Goal: Transaction & Acquisition: Download file/media

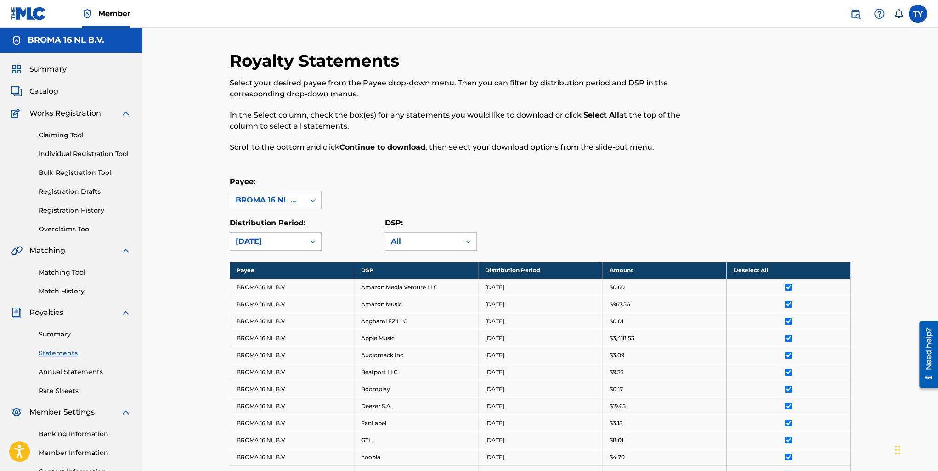
click at [52, 333] on link "Summary" at bounding box center [85, 335] width 93 height 10
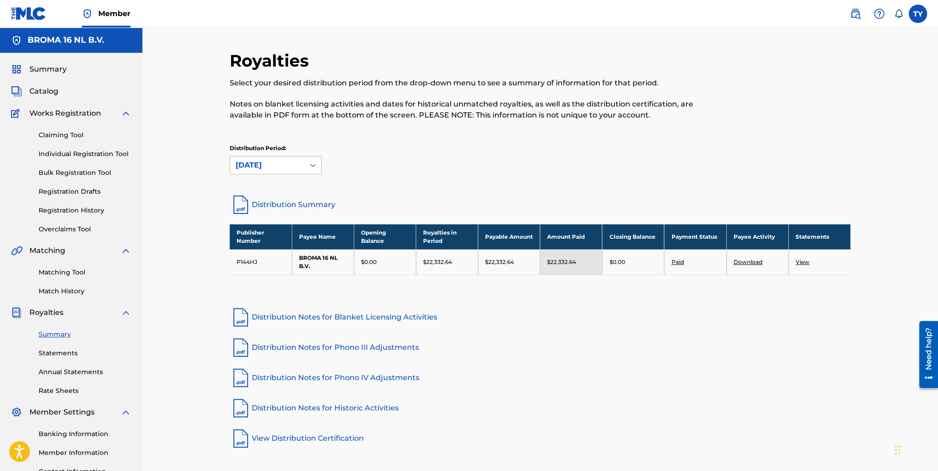
click at [285, 166] on div "[DATE]" at bounding box center [267, 165] width 63 height 11
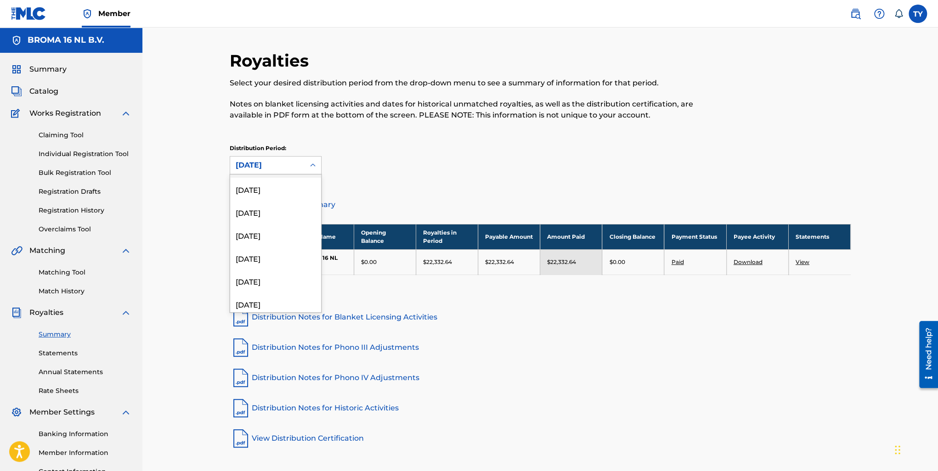
scroll to position [505, 0]
click at [284, 284] on div "[DATE]" at bounding box center [275, 277] width 91 height 23
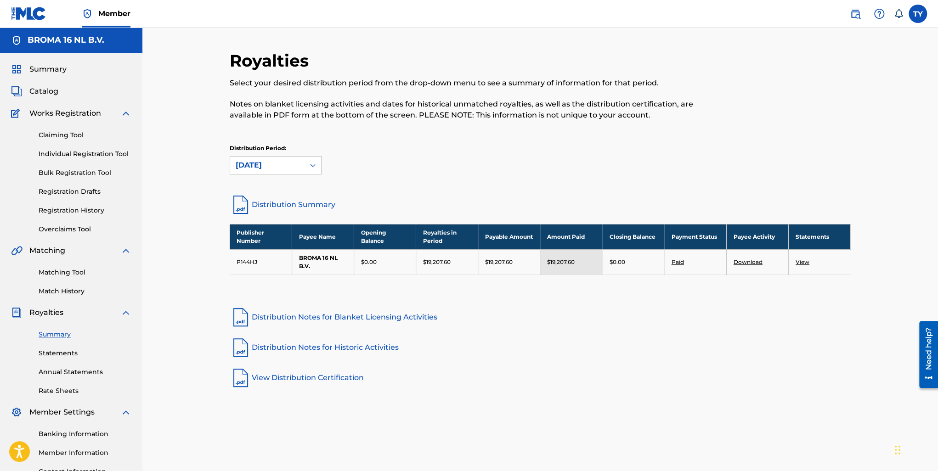
click at [799, 262] on link "View" at bounding box center [803, 262] width 14 height 7
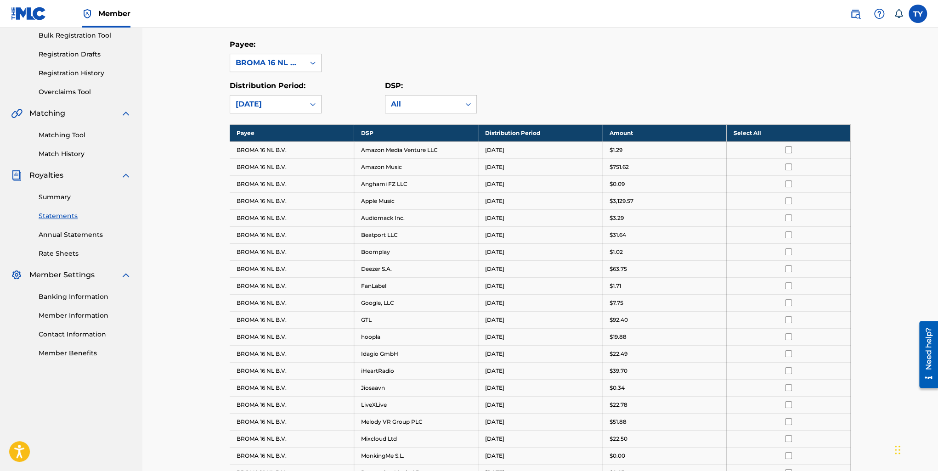
scroll to position [46, 0]
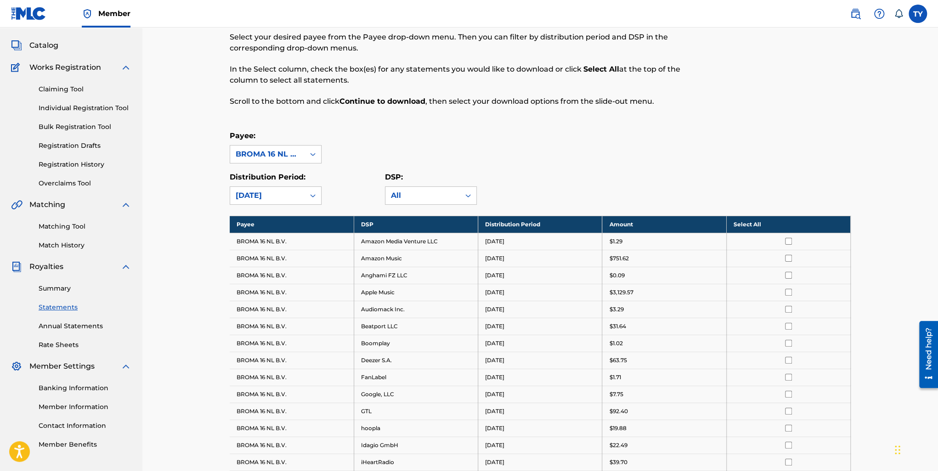
click at [766, 228] on th "Select All" at bounding box center [788, 224] width 124 height 17
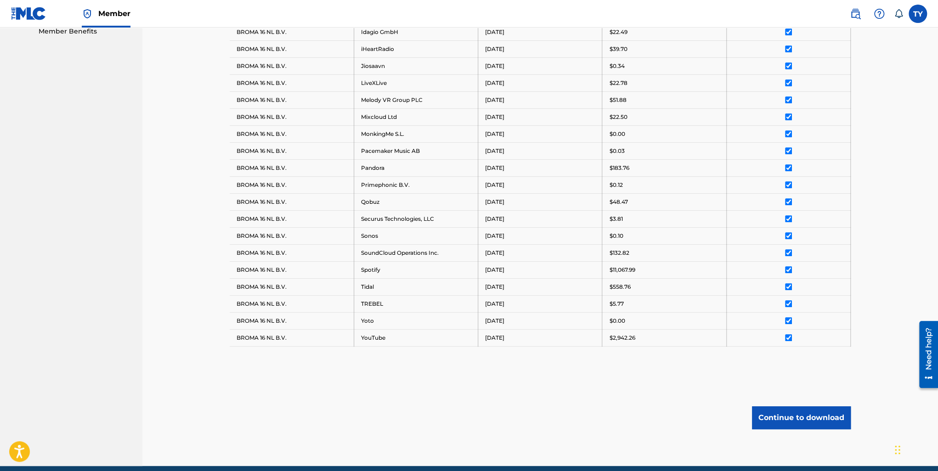
scroll to position [495, 0]
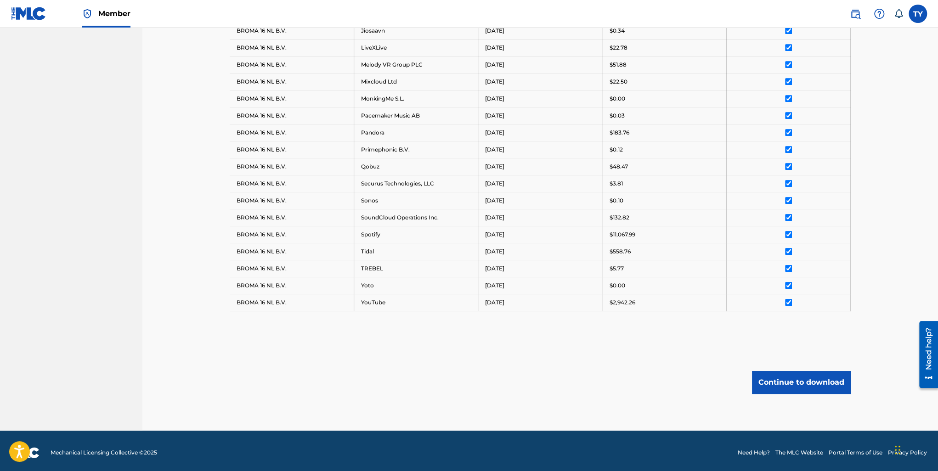
click at [805, 379] on button "Continue to download" at bounding box center [801, 382] width 99 height 23
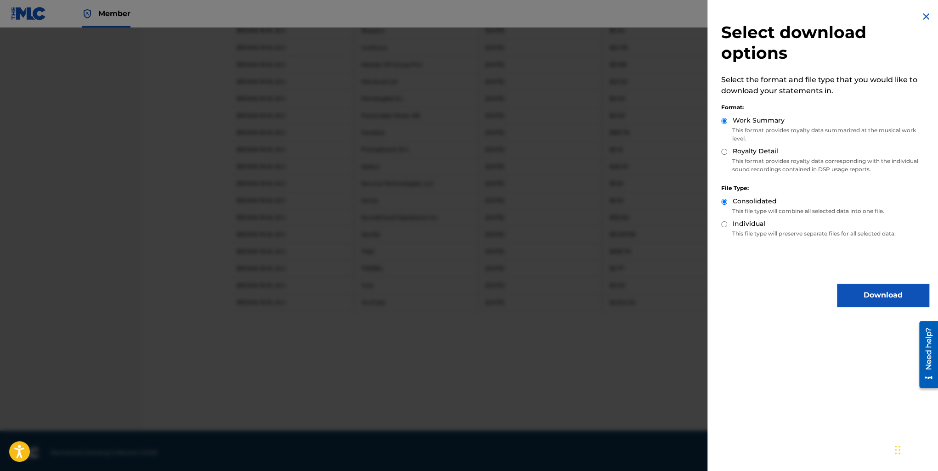
click at [866, 297] on button "Download" at bounding box center [883, 295] width 92 height 23
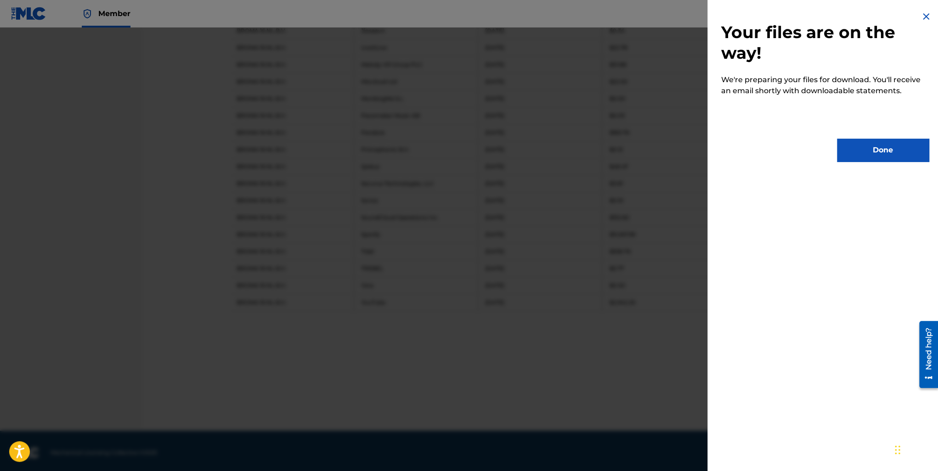
click at [866, 155] on button "Done" at bounding box center [883, 150] width 92 height 23
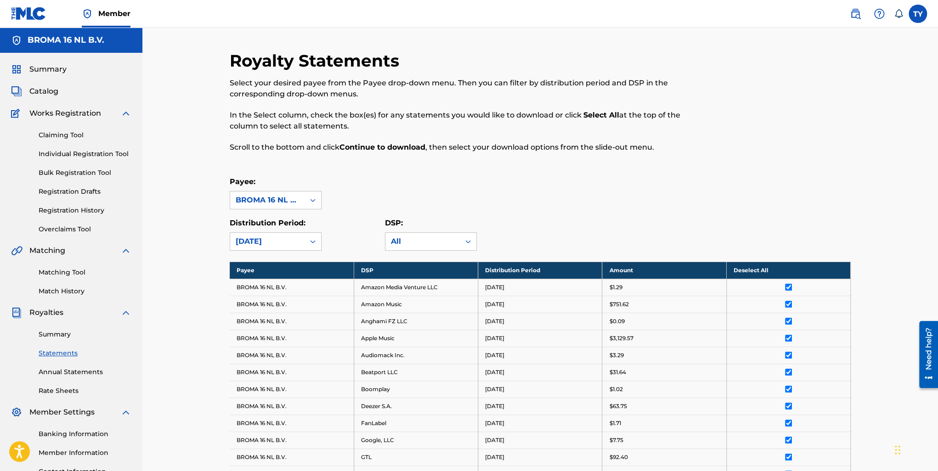
scroll to position [0, 0]
click at [61, 338] on link "Summary" at bounding box center [85, 335] width 93 height 10
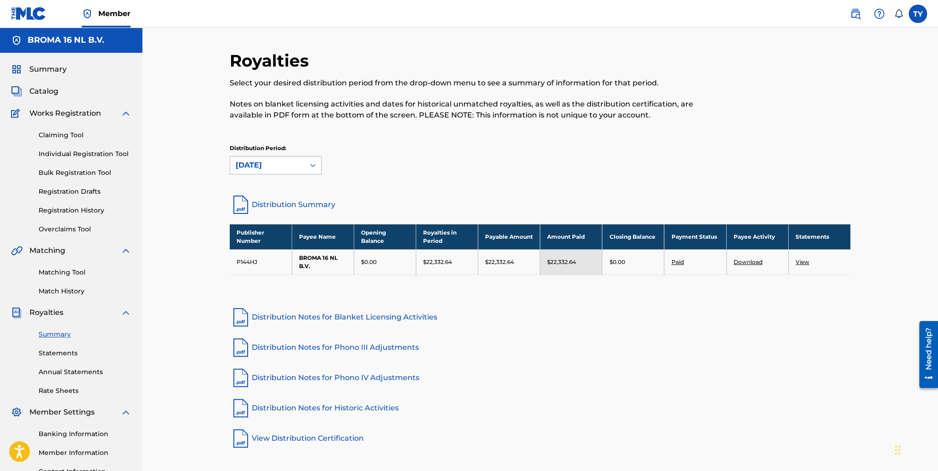
click at [274, 171] on div "[DATE]" at bounding box center [267, 165] width 74 height 17
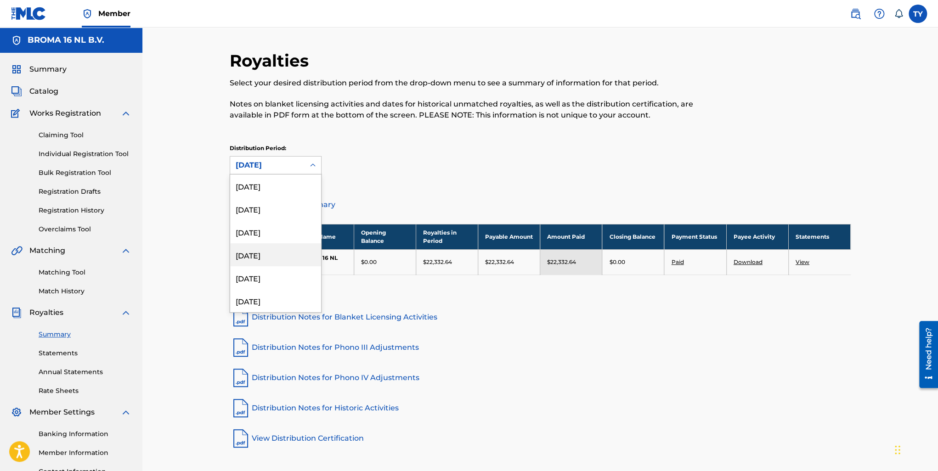
scroll to position [551, 0]
click at [264, 256] on div "[DATE]" at bounding box center [275, 255] width 91 height 23
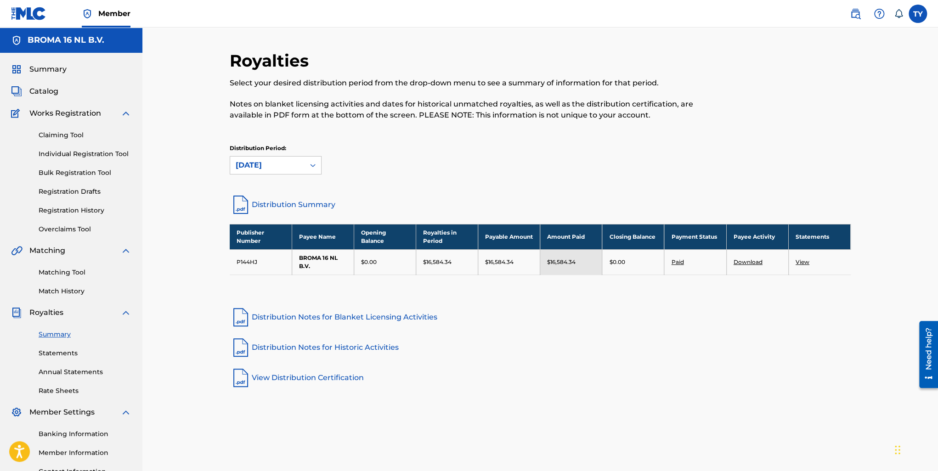
click at [803, 261] on link "View" at bounding box center [803, 262] width 14 height 7
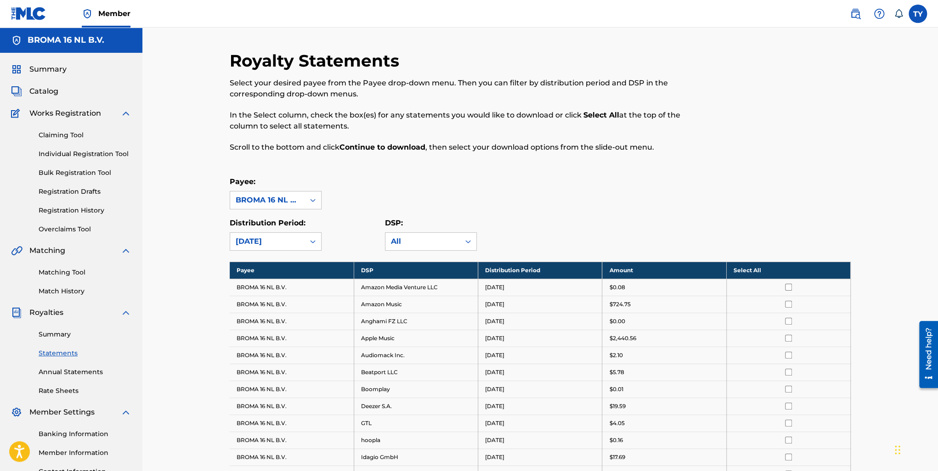
click at [762, 264] on th "Select All" at bounding box center [788, 270] width 124 height 17
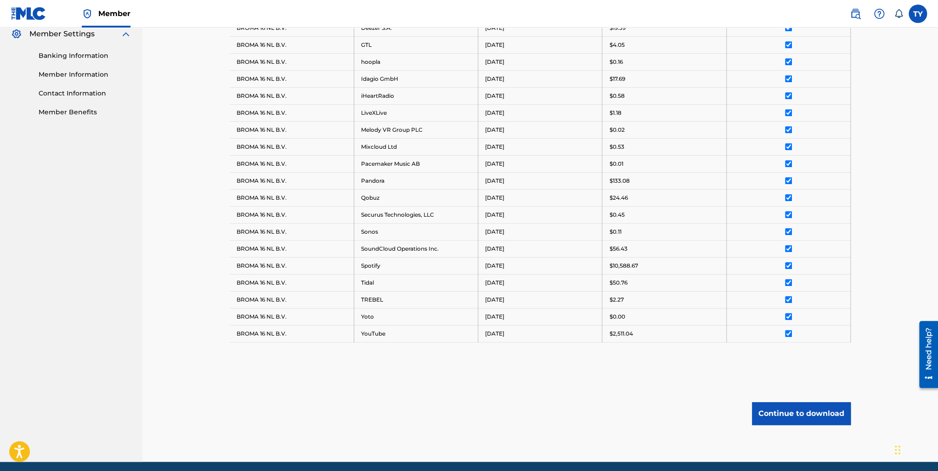
scroll to position [410, 0]
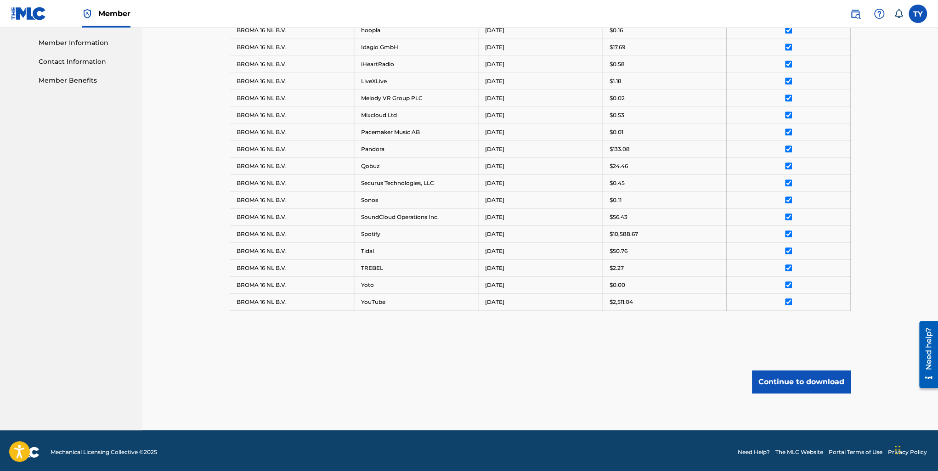
click at [807, 377] on button "Continue to download" at bounding box center [801, 382] width 99 height 23
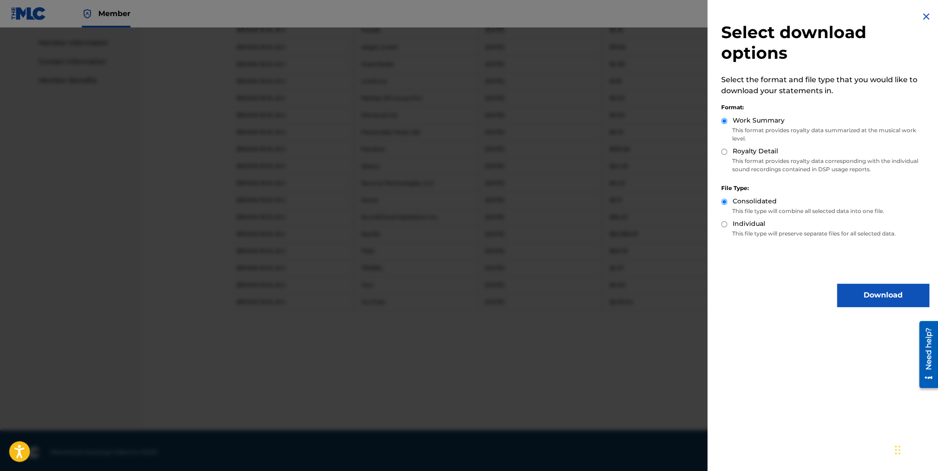
click at [870, 296] on button "Download" at bounding box center [883, 295] width 92 height 23
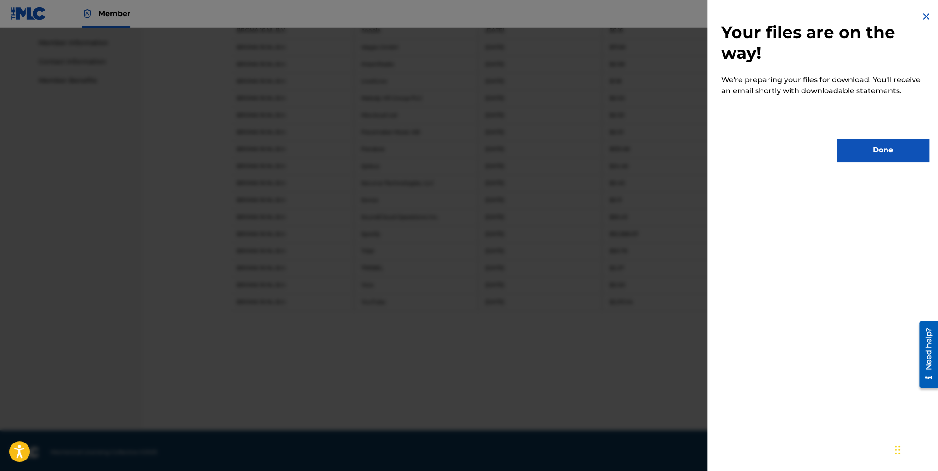
click at [861, 164] on div "Your files are on the way! We're preparing your files for download. You'll rece…" at bounding box center [825, 86] width 235 height 173
click at [867, 159] on button "Done" at bounding box center [883, 150] width 92 height 23
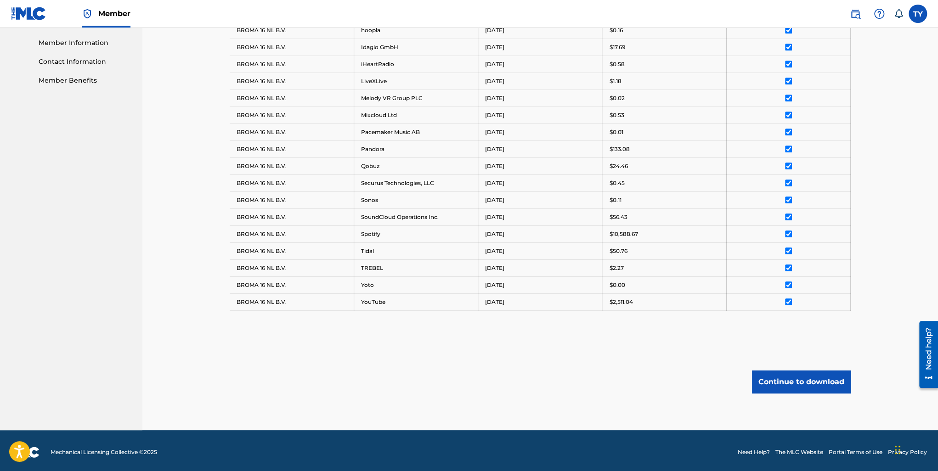
click at [778, 378] on button "Continue to download" at bounding box center [801, 382] width 99 height 23
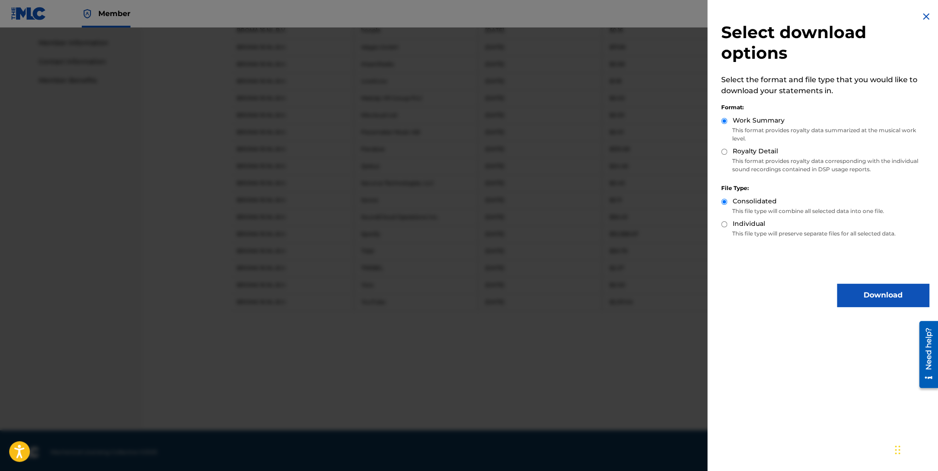
click at [859, 294] on button "Download" at bounding box center [883, 295] width 92 height 23
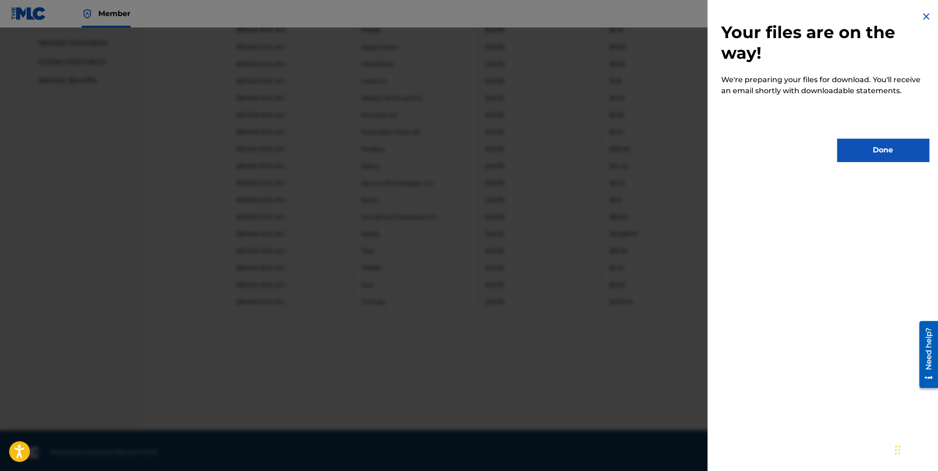
click at [886, 153] on button "Done" at bounding box center [883, 150] width 92 height 23
